Goal: Information Seeking & Learning: Learn about a topic

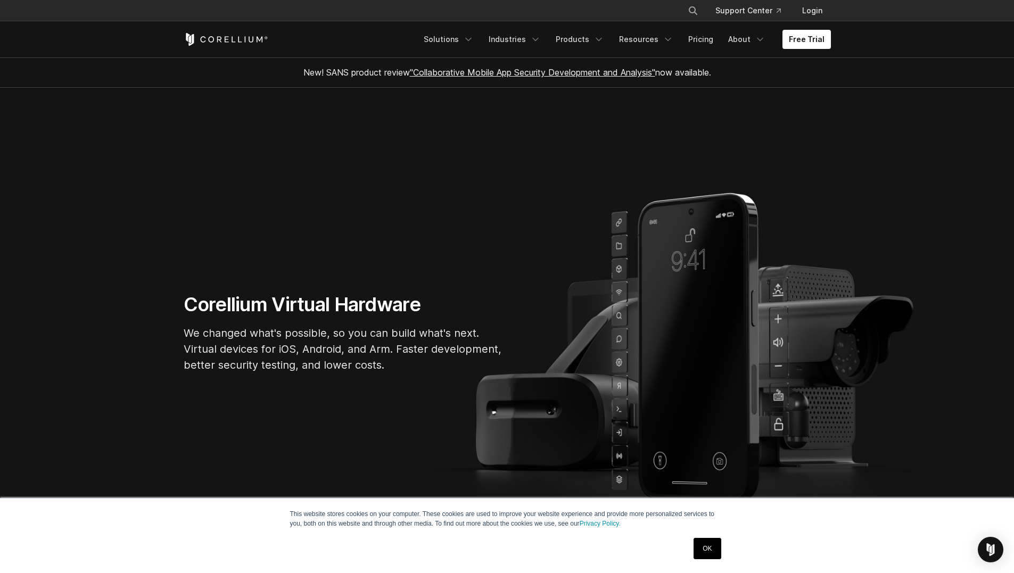
click at [705, 549] on link "OK" at bounding box center [707, 548] width 27 height 21
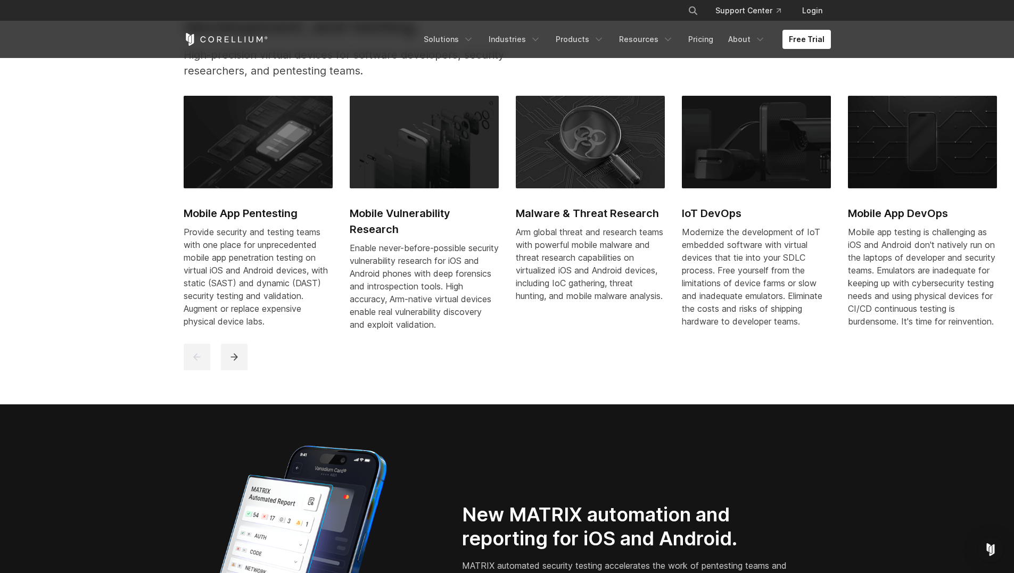
scroll to position [639, 0]
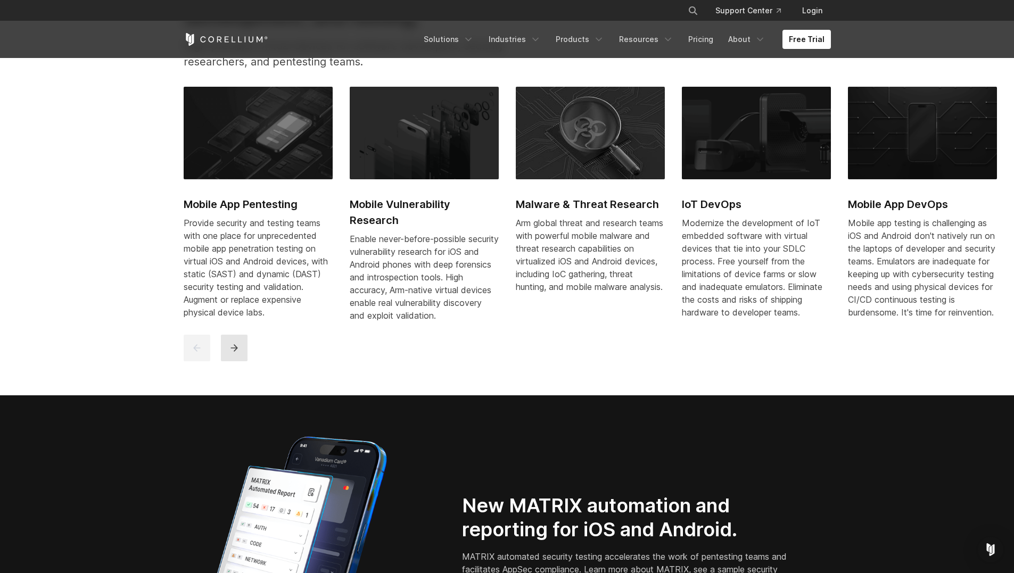
click at [234, 353] on icon "next" at bounding box center [234, 348] width 11 height 11
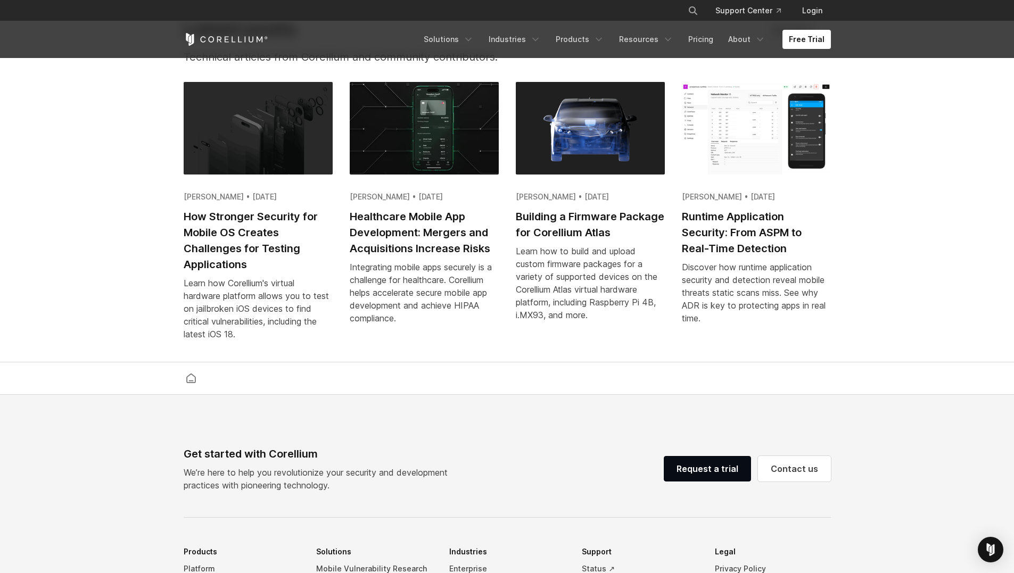
scroll to position [2067, 0]
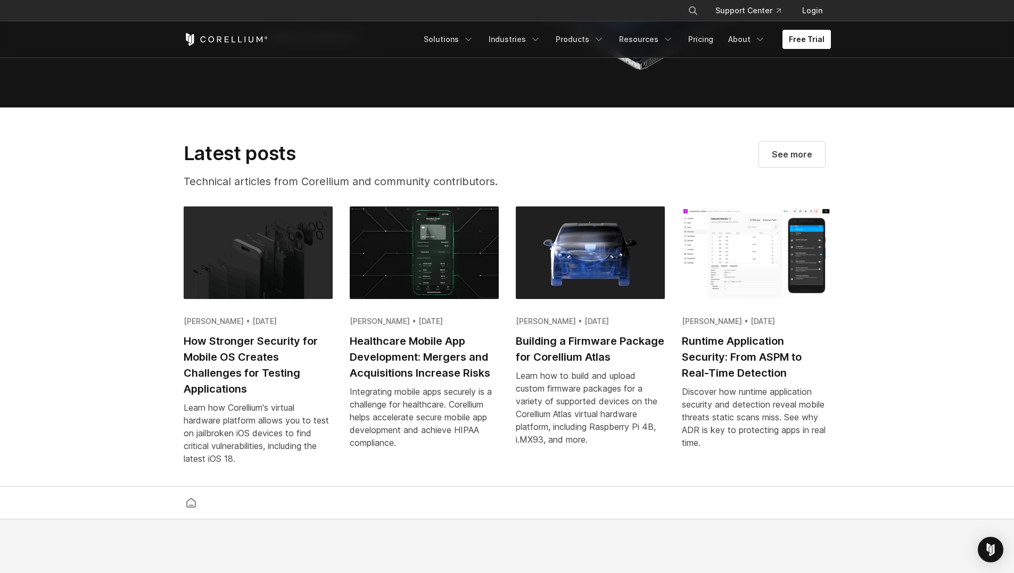
click at [750, 374] on h2 "Runtime Application Security: From ASPM to Real-Time Detection" at bounding box center [756, 357] width 149 height 48
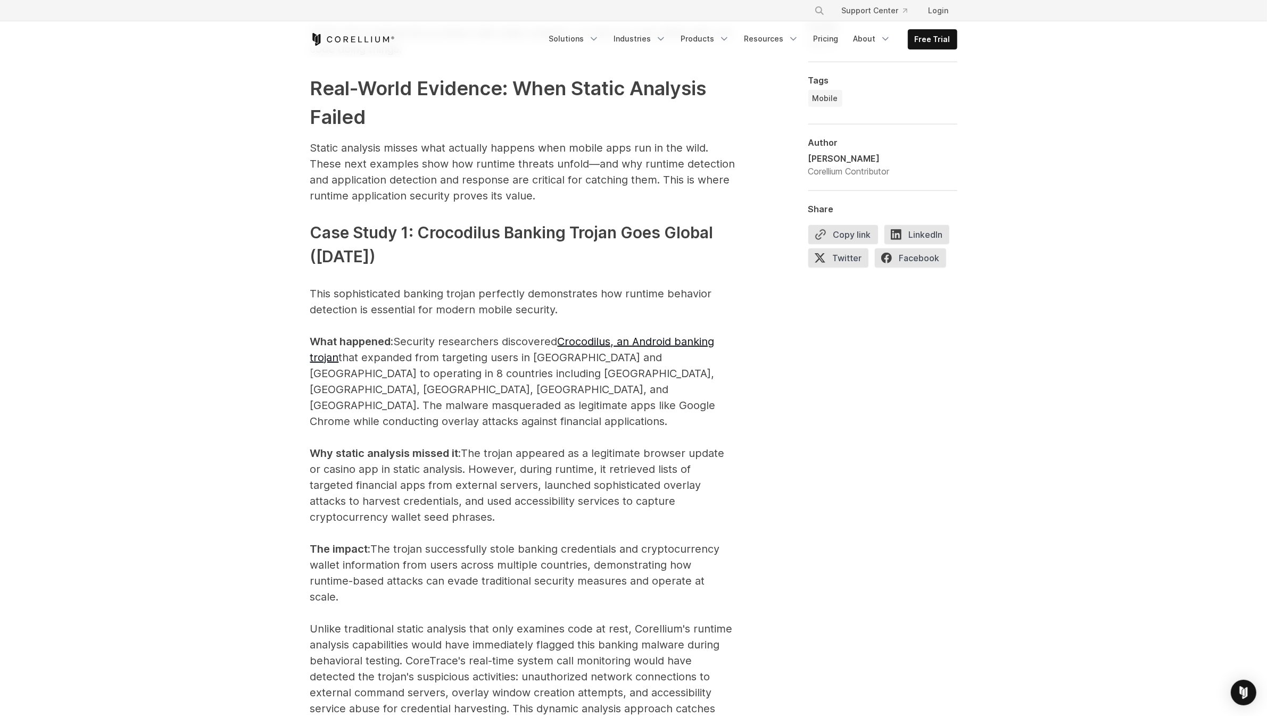
scroll to position [925, 0]
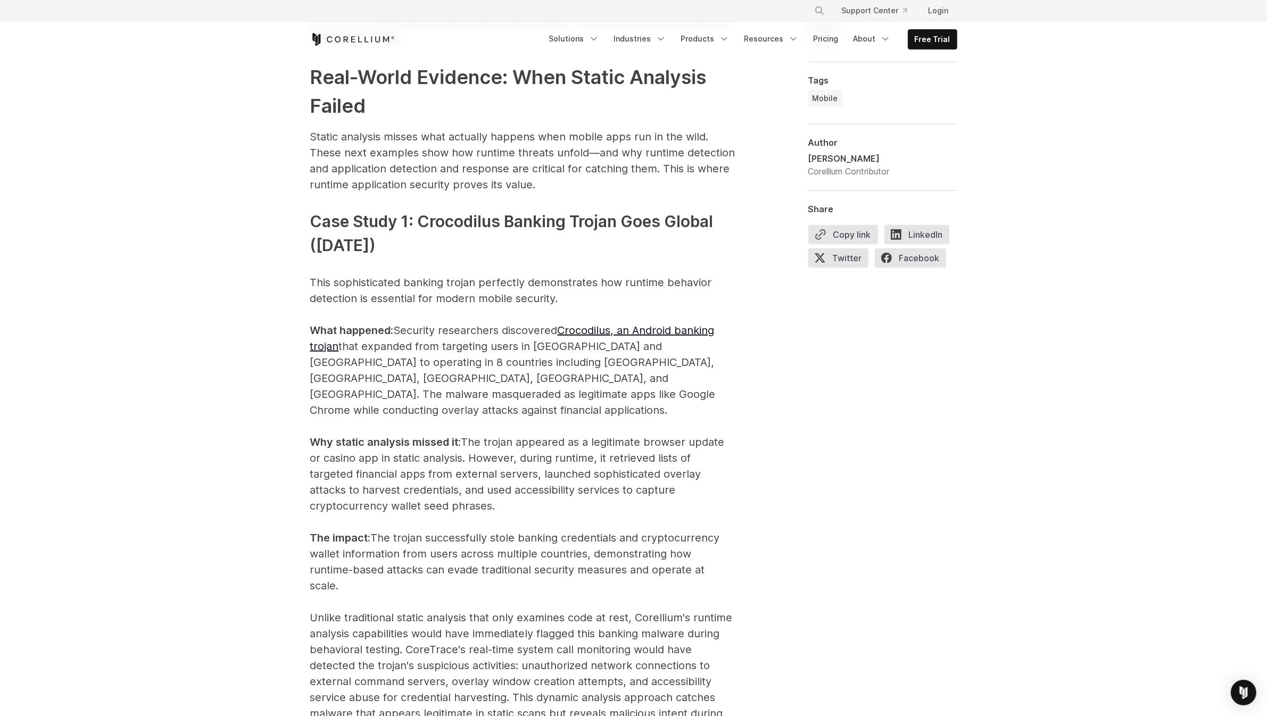
click at [462, 350] on p "This sophisticated banking trojan perfectly demonstrates how runtime behavior d…" at bounding box center [523, 506] width 426 height 463
click at [501, 290] on p "This sophisticated banking trojan perfectly demonstrates how runtime behavior d…" at bounding box center [523, 506] width 426 height 463
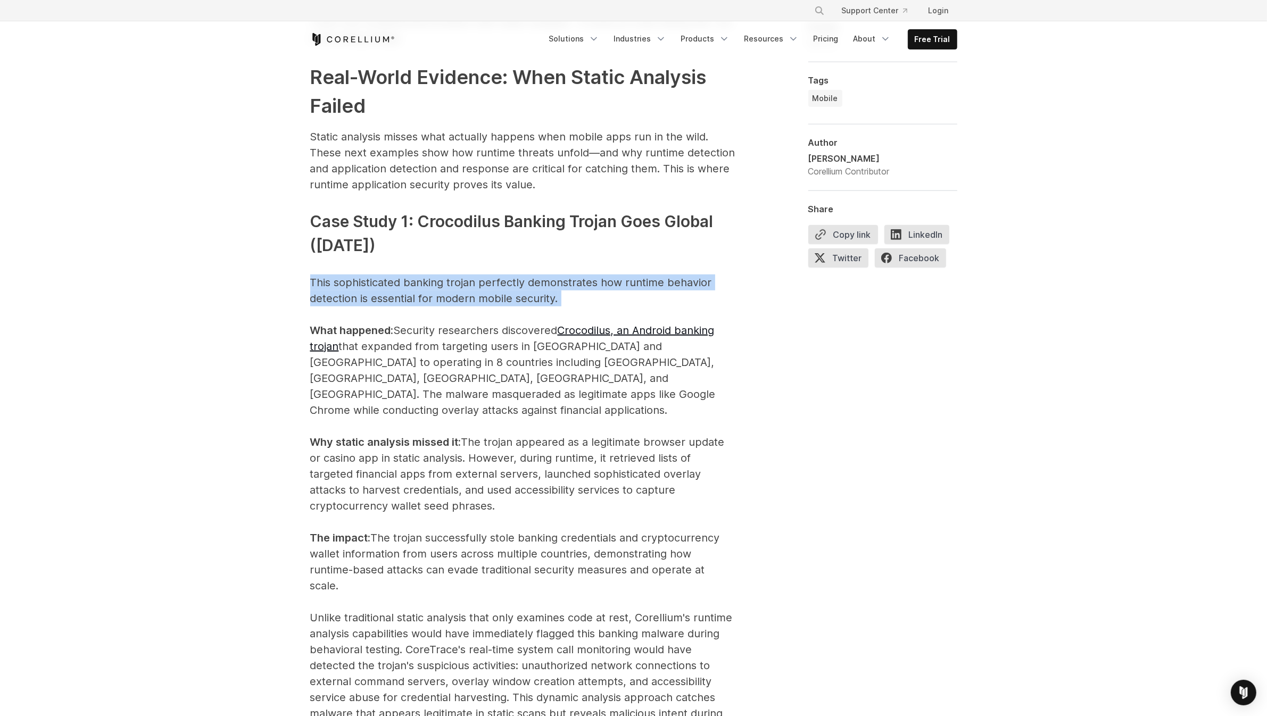
click at [501, 290] on p "This sophisticated banking trojan perfectly demonstrates how runtime behavior d…" at bounding box center [523, 506] width 426 height 463
click at [498, 294] on p "This sophisticated banking trojan perfectly demonstrates how runtime behavior d…" at bounding box center [523, 506] width 426 height 463
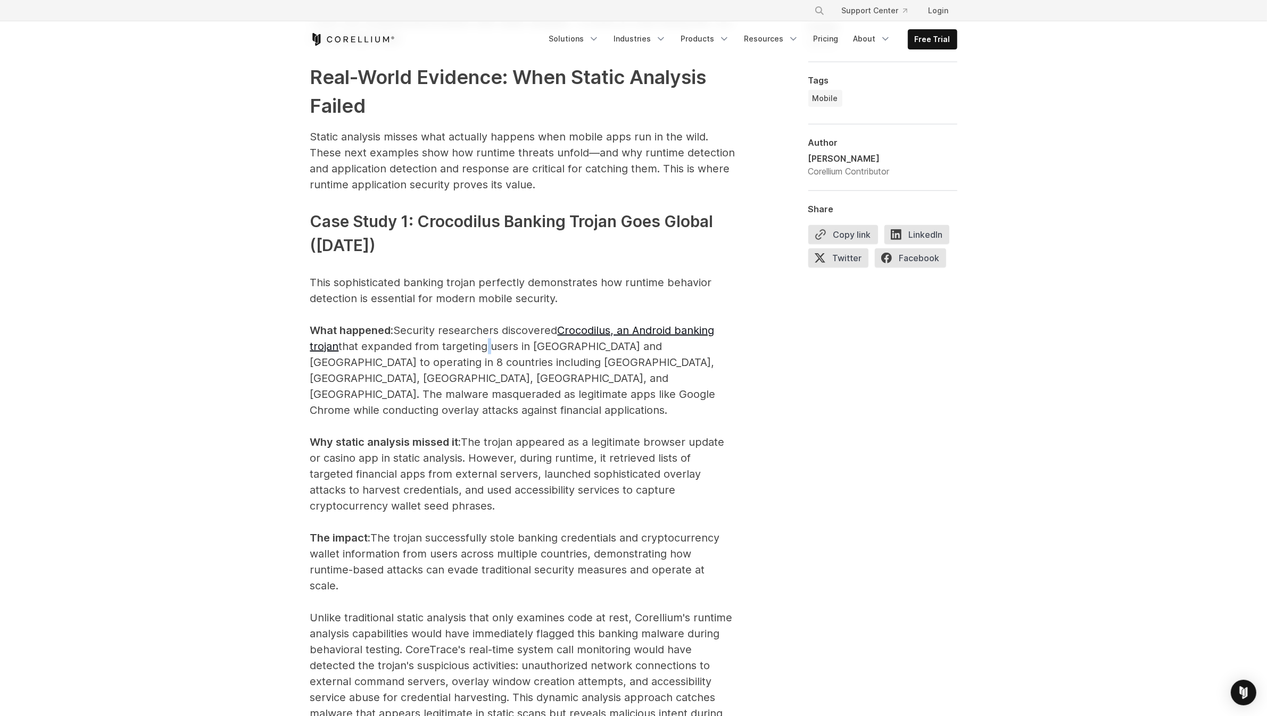
click at [486, 350] on p "This sophisticated banking trojan perfectly demonstrates how runtime behavior d…" at bounding box center [523, 506] width 426 height 463
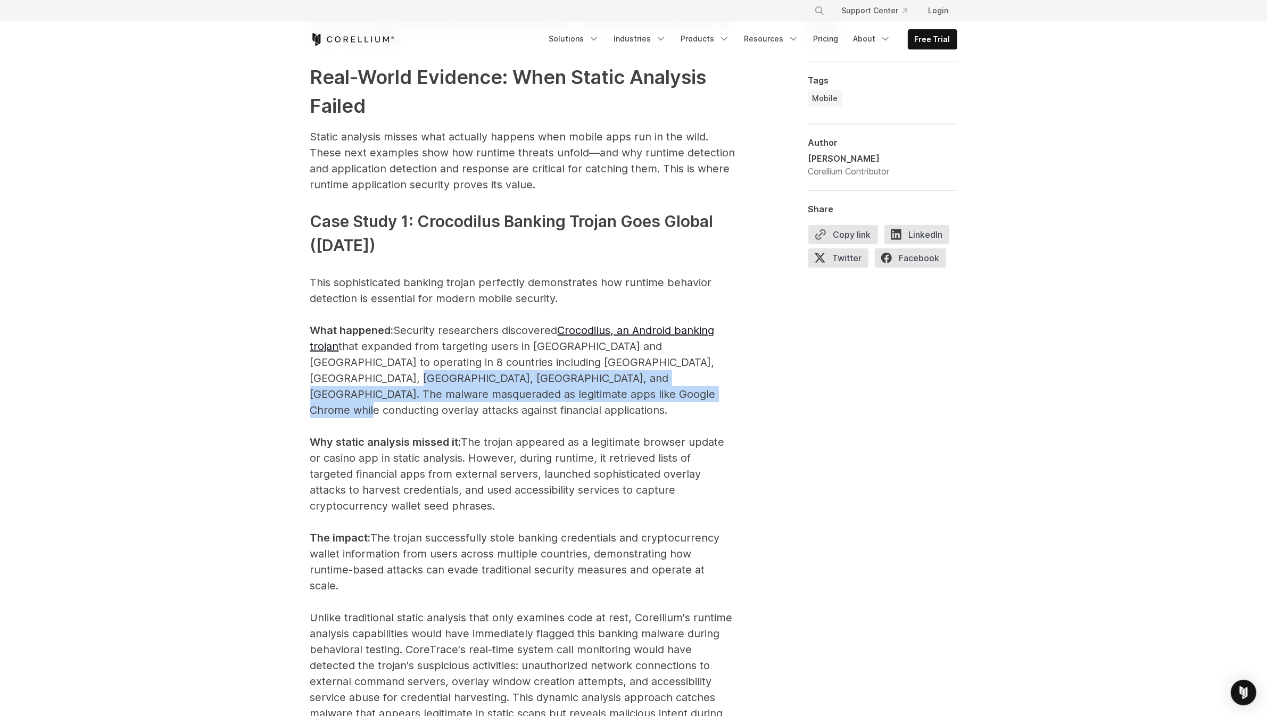
drag, startPoint x: 695, startPoint y: 366, endPoint x: 671, endPoint y: 399, distance: 41.5
click at [671, 399] on p "This sophisticated banking trojan perfectly demonstrates how runtime behavior d…" at bounding box center [523, 506] width 426 height 463
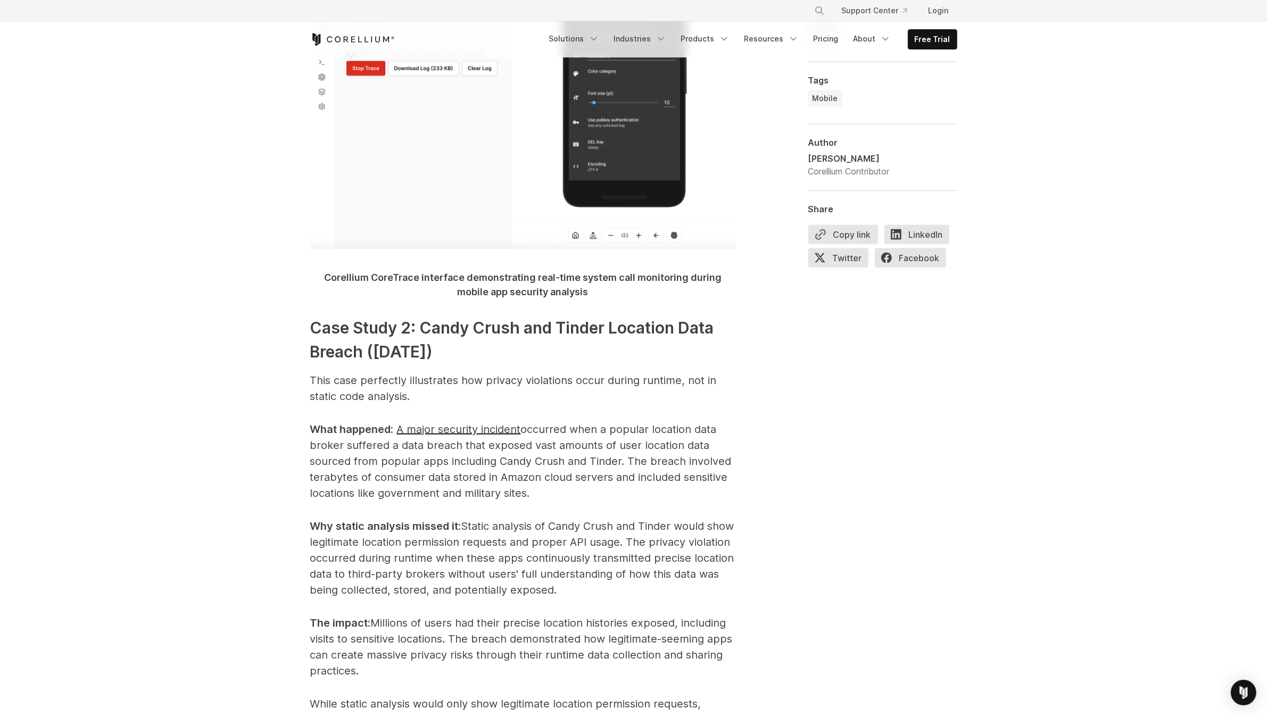
scroll to position [1790, 0]
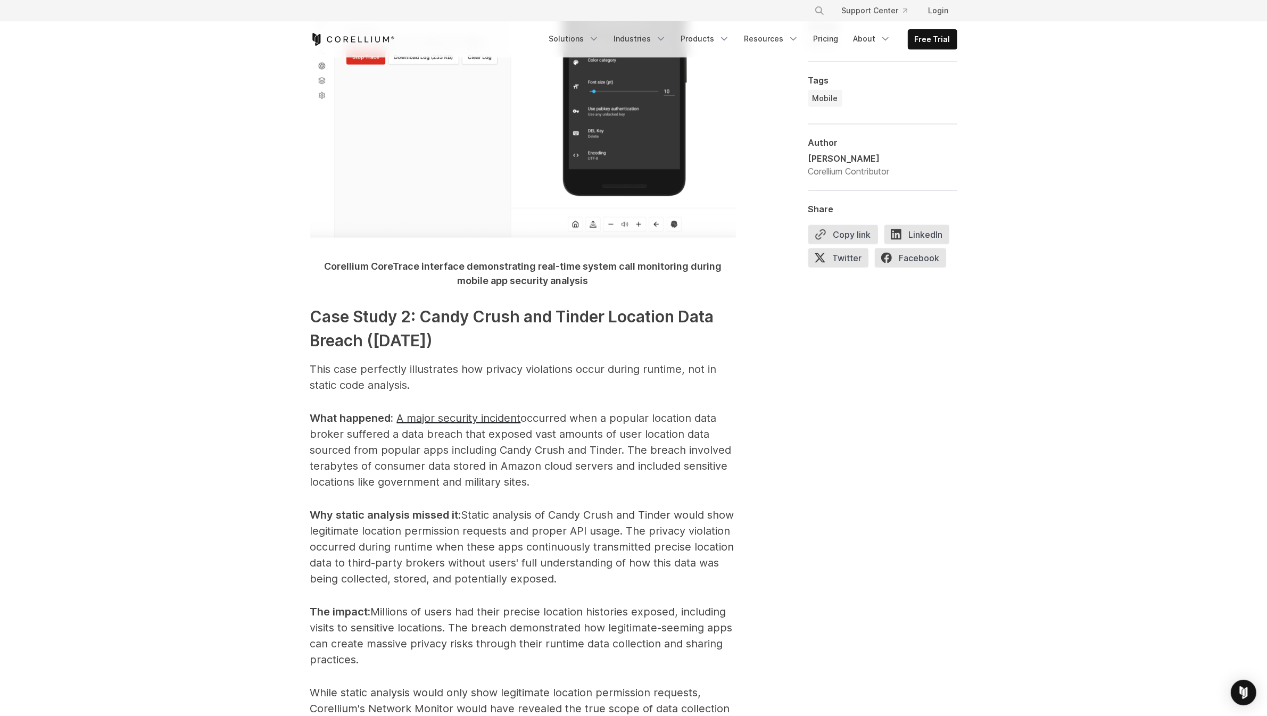
click at [619, 363] on span "This case perfectly illustrates how privacy violations occur during runtime, no…" at bounding box center [513, 377] width 407 height 29
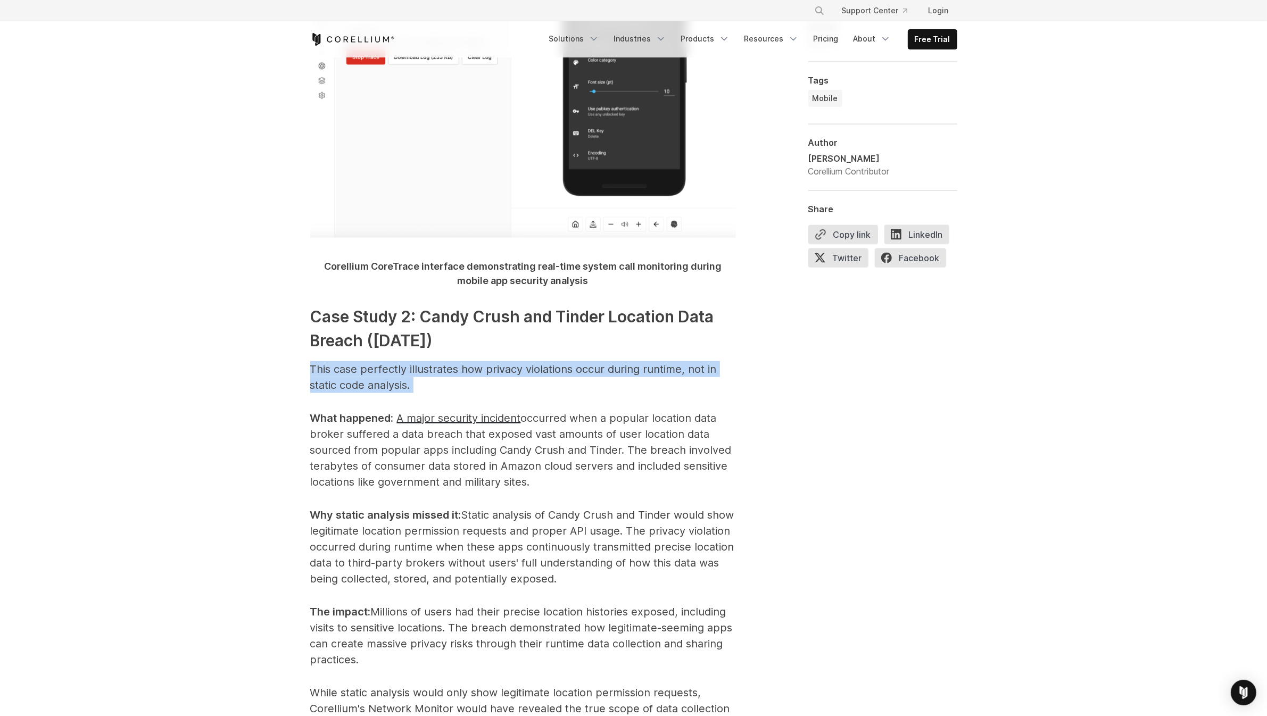
click at [619, 363] on span "This case perfectly illustrates how privacy violations occur during runtime, no…" at bounding box center [513, 377] width 407 height 29
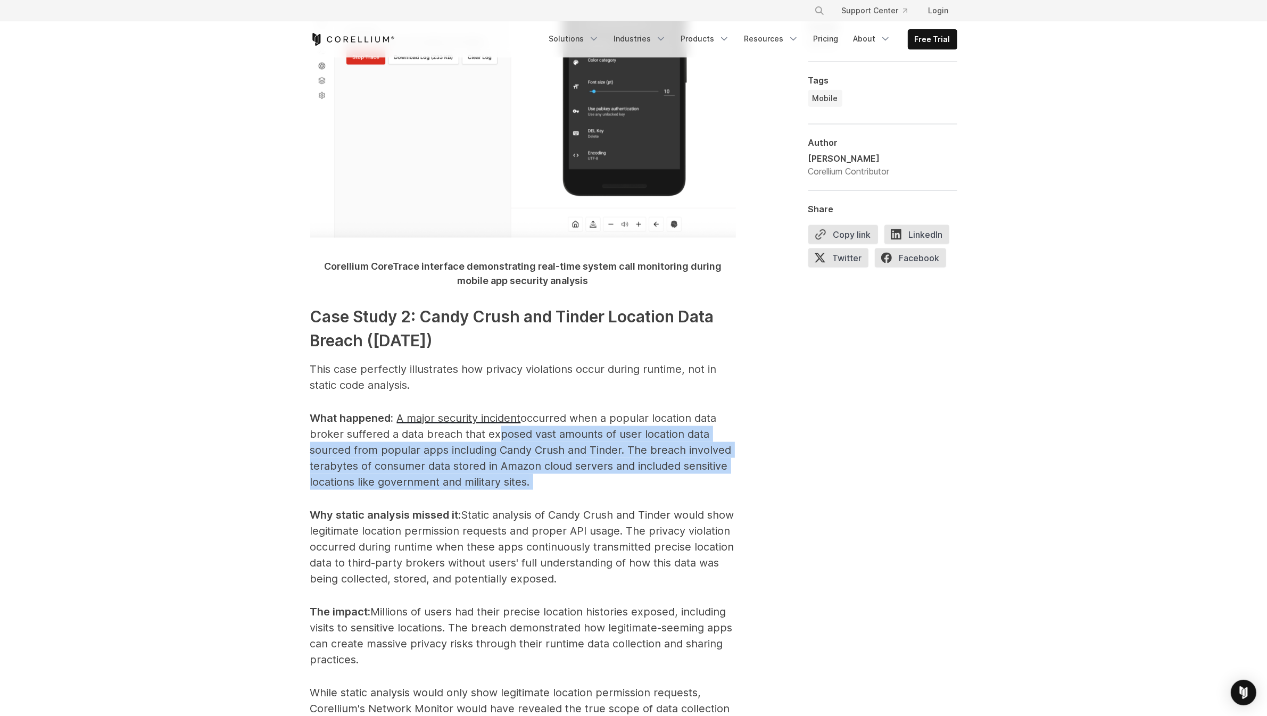
drag, startPoint x: 499, startPoint y: 403, endPoint x: 615, endPoint y: 445, distance: 123.4
click at [615, 445] on p "What happened : A major security incident occurred when a popular location data…" at bounding box center [523, 450] width 426 height 80
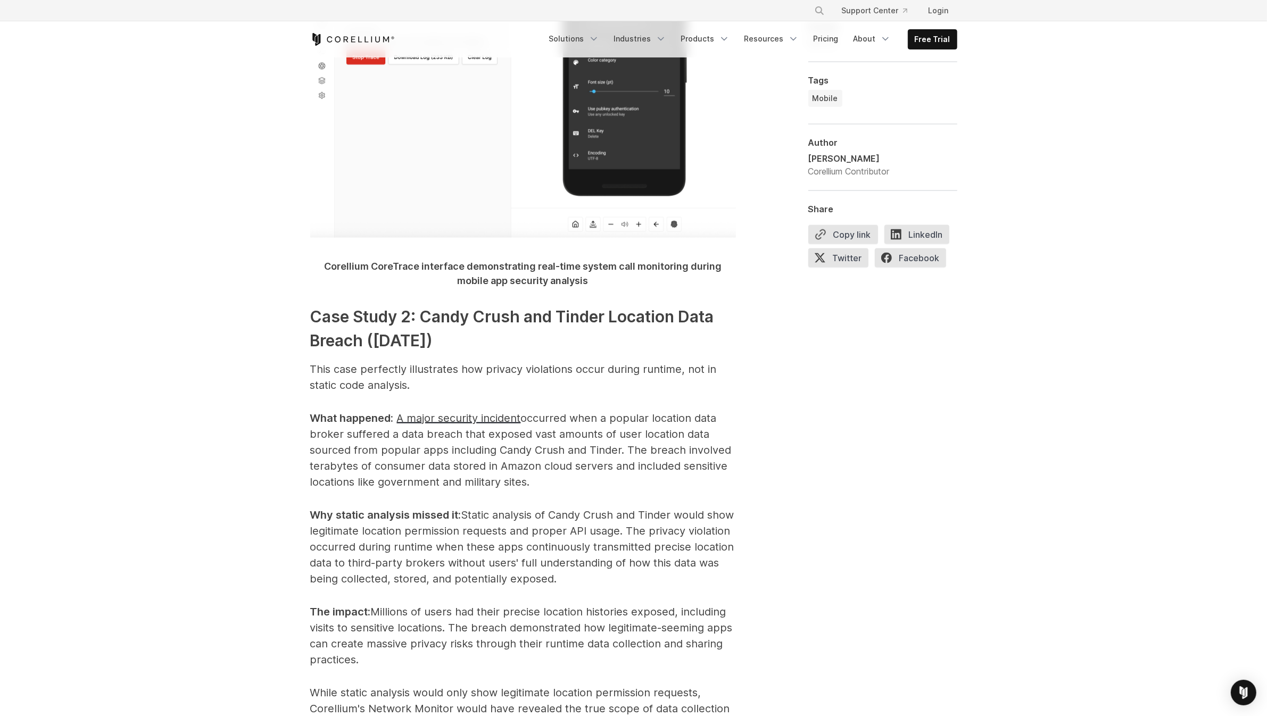
click at [613, 445] on p "What happened : A major security incident occurred when a popular location data…" at bounding box center [523, 450] width 426 height 80
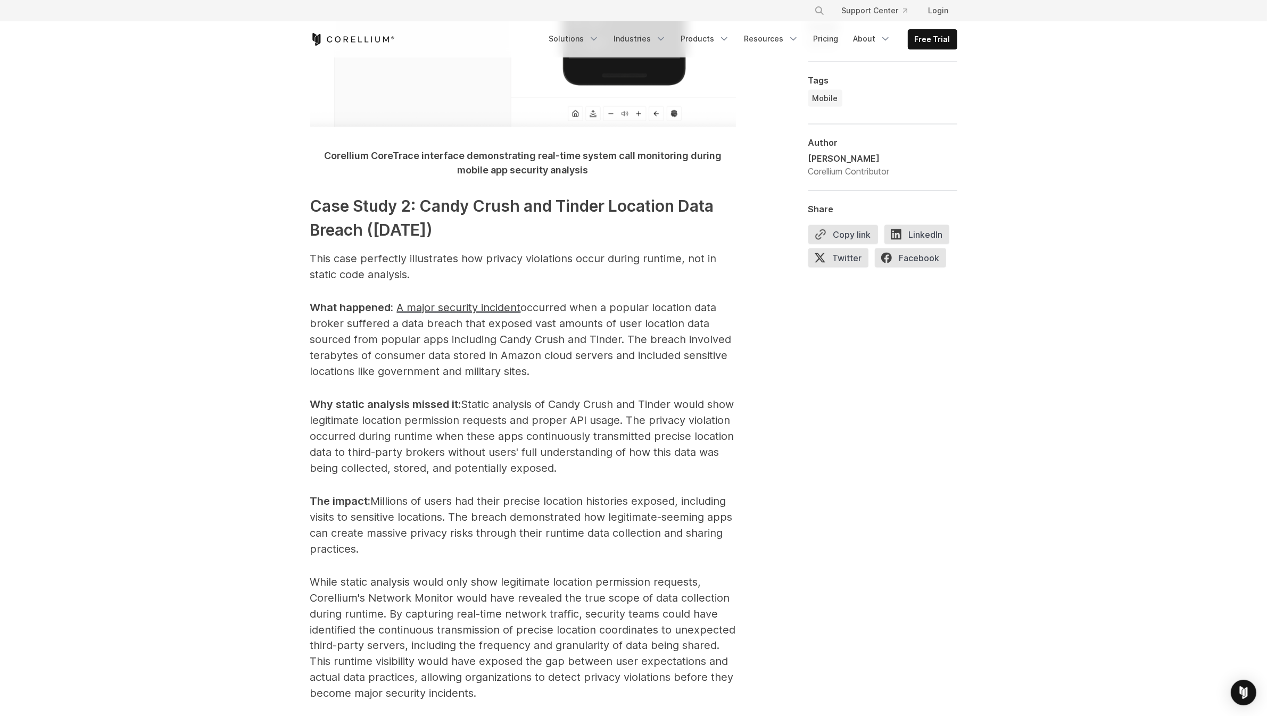
scroll to position [2023, 0]
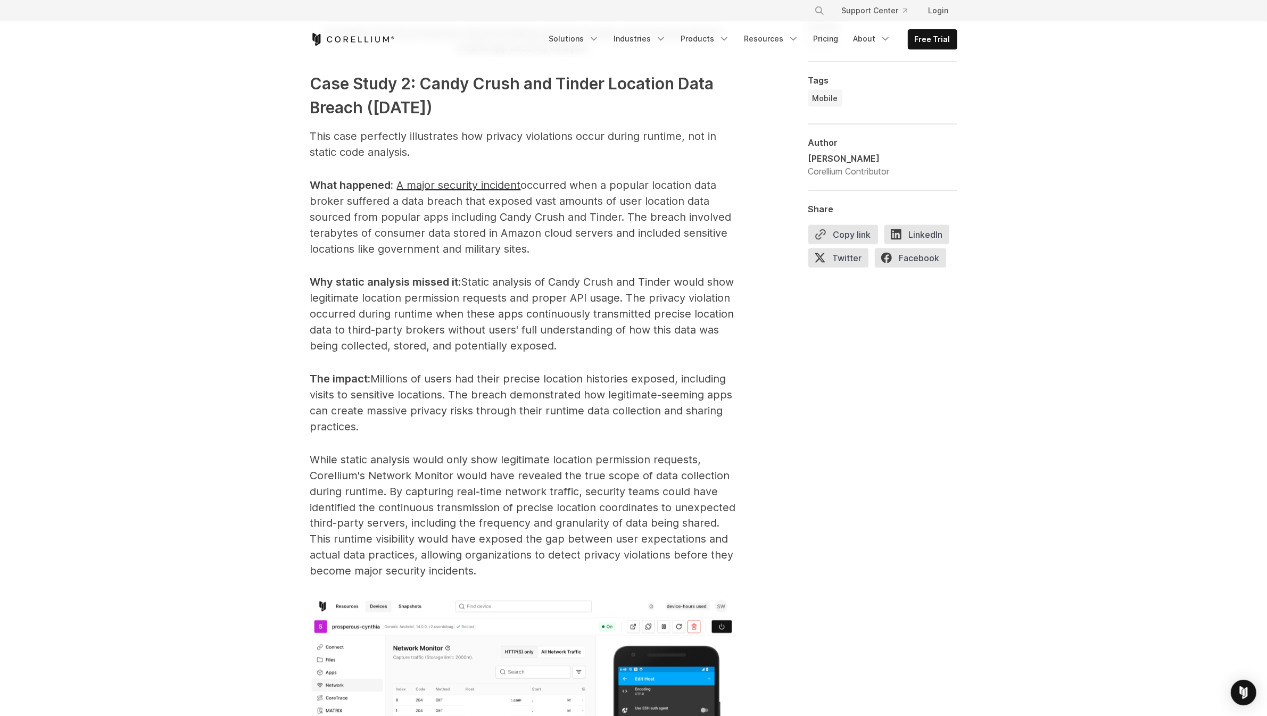
click at [376, 453] on span "While static analysis would only show legitimate location permission requests, …" at bounding box center [523, 515] width 426 height 125
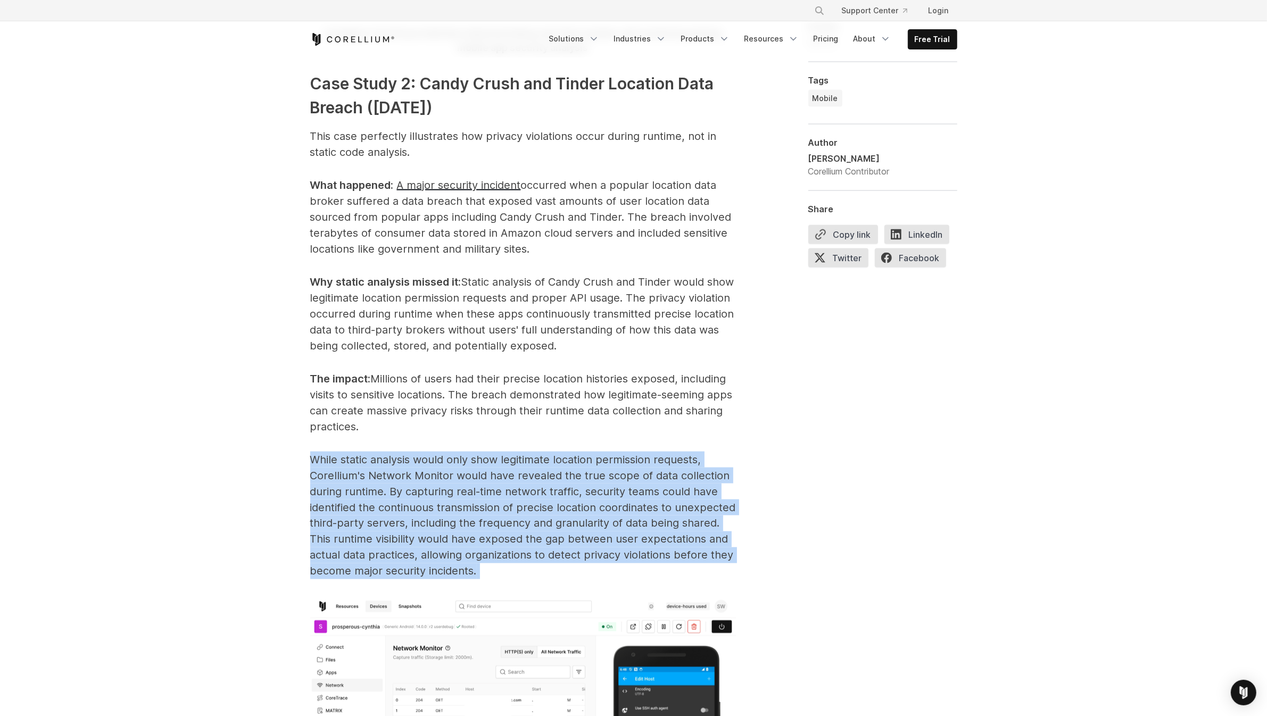
click at [376, 453] on span "While static analysis would only show legitimate location permission requests, …" at bounding box center [523, 515] width 426 height 125
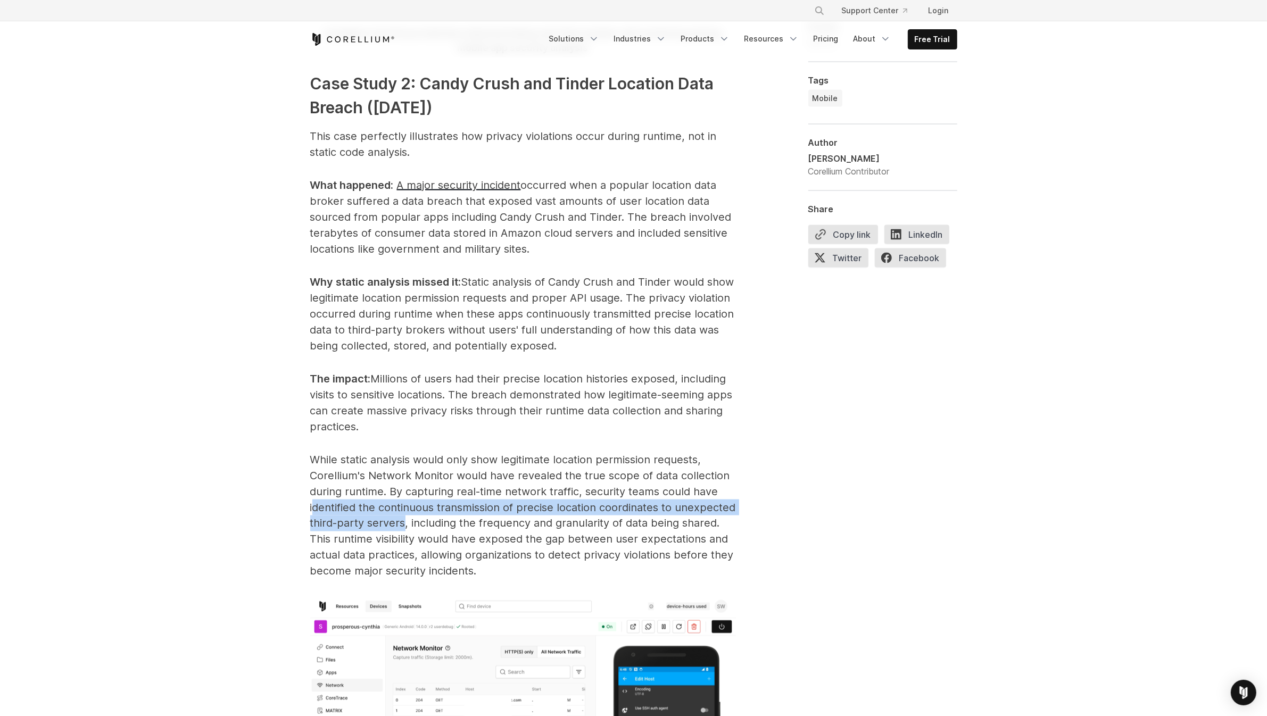
drag, startPoint x: 312, startPoint y: 478, endPoint x: 405, endPoint y: 493, distance: 93.4
click at [405, 493] on span "While static analysis would only show legitimate location permission requests, …" at bounding box center [523, 515] width 426 height 125
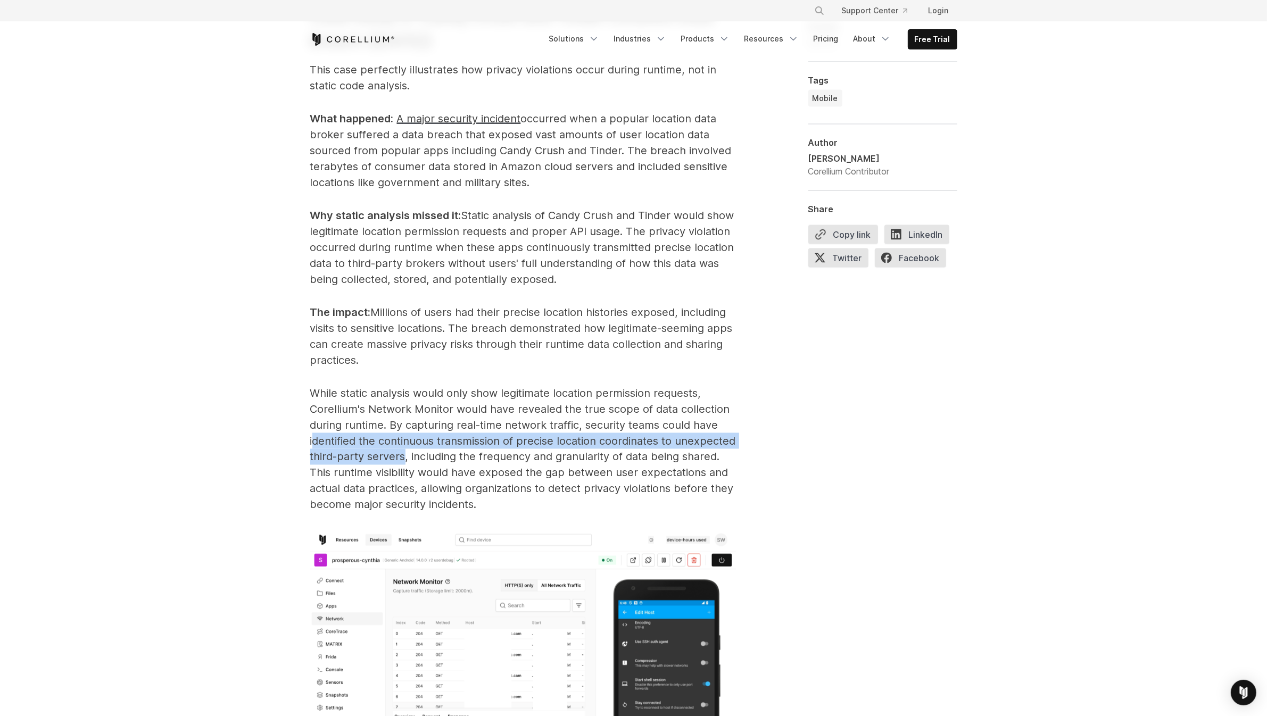
scroll to position [2123, 0]
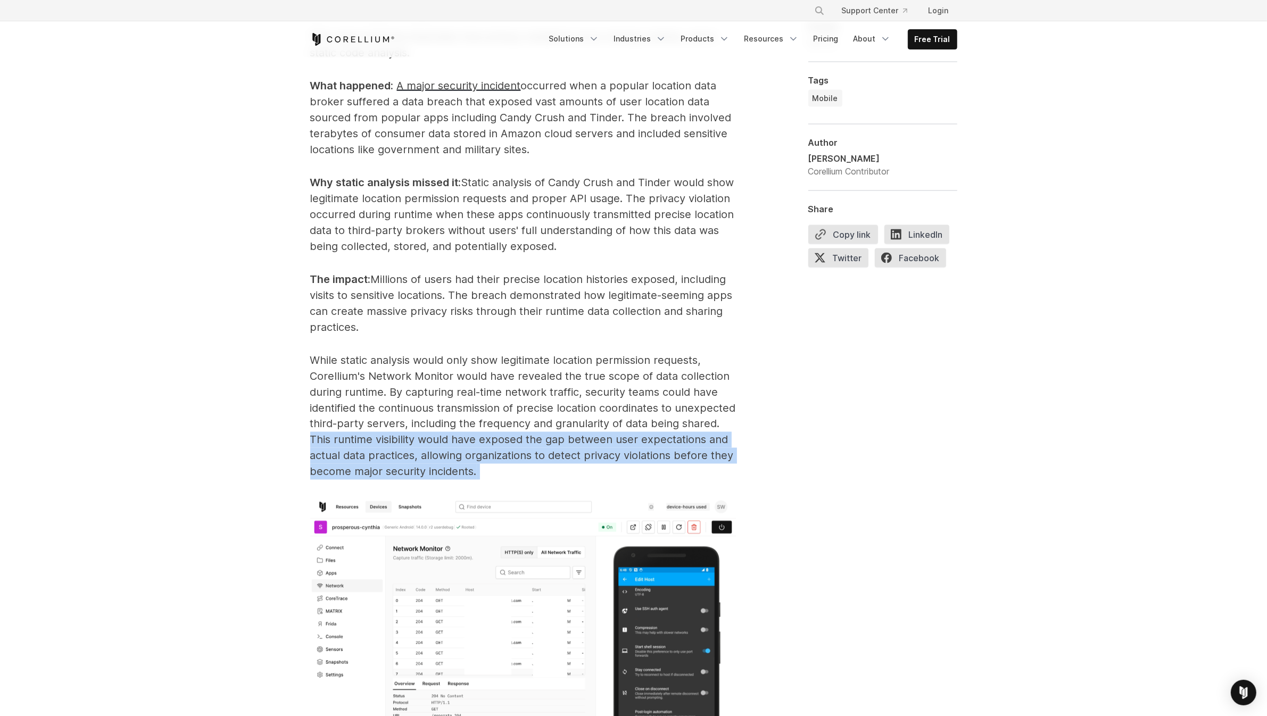
drag, startPoint x: 306, startPoint y: 406, endPoint x: 504, endPoint y: 435, distance: 200.2
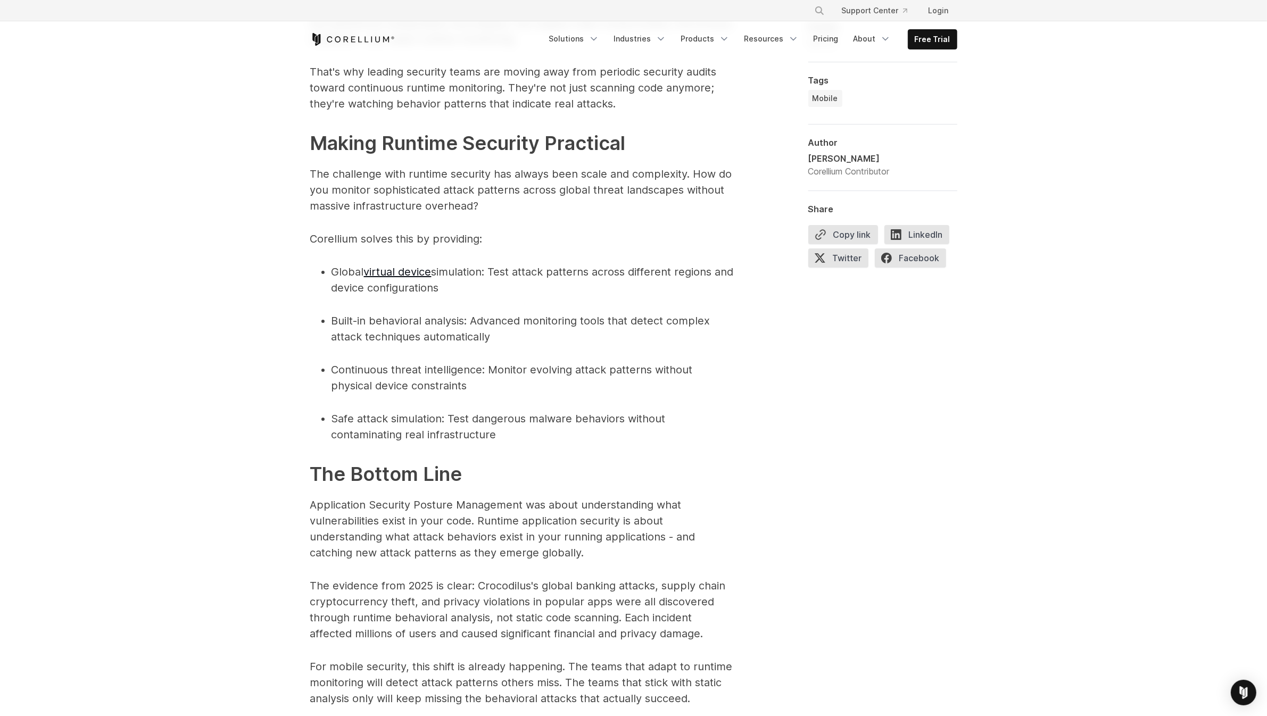
scroll to position [4684, 0]
